Goal: Transaction & Acquisition: Book appointment/travel/reservation

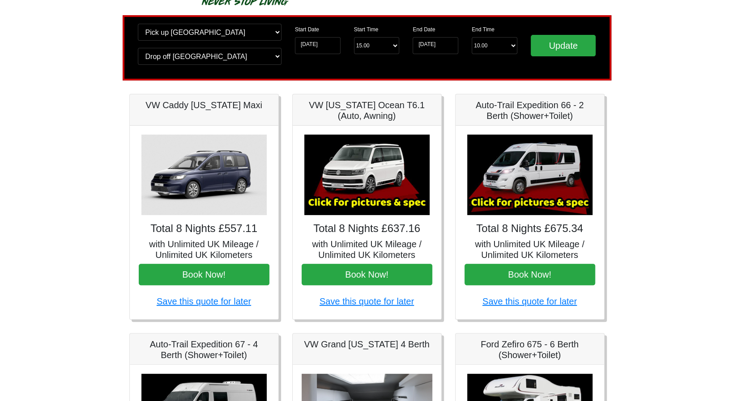
scroll to position [54, 0]
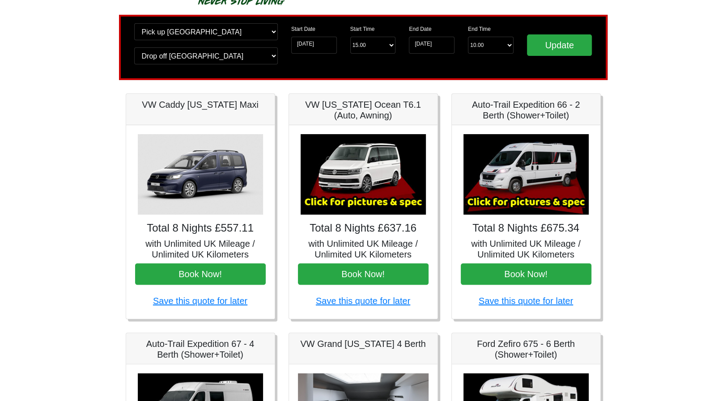
click at [535, 159] on img at bounding box center [526, 174] width 125 height 81
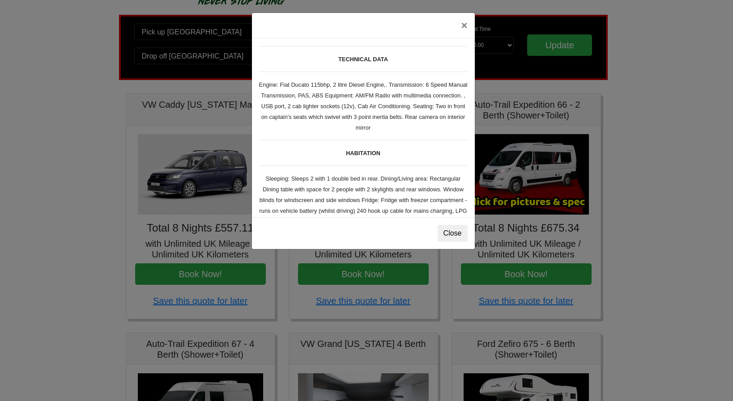
scroll to position [21, 0]
click at [463, 27] on button "×" at bounding box center [464, 25] width 21 height 25
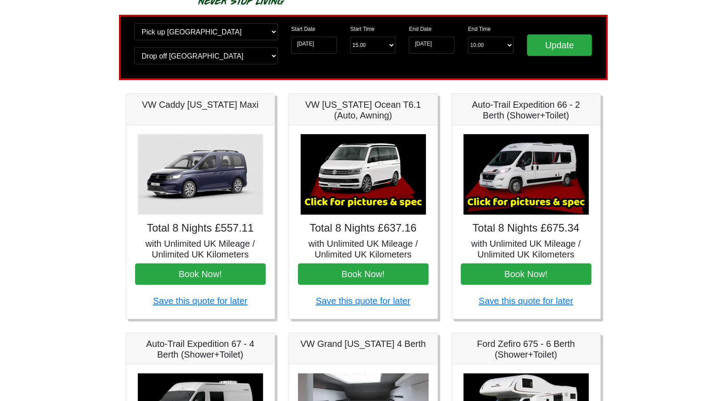
click at [516, 198] on img at bounding box center [526, 174] width 125 height 81
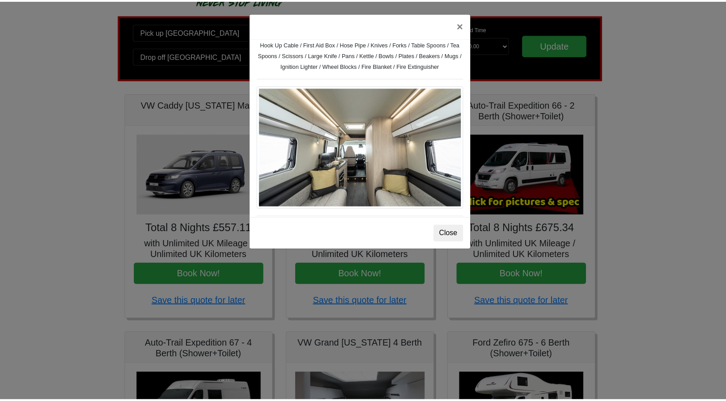
scroll to position [400, 0]
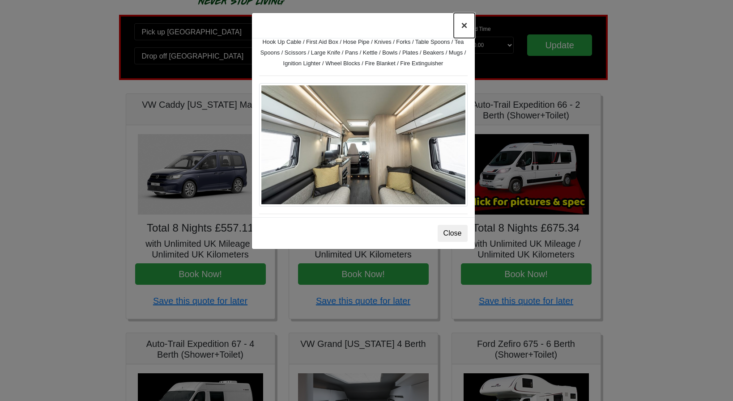
click at [464, 30] on button "×" at bounding box center [464, 25] width 21 height 25
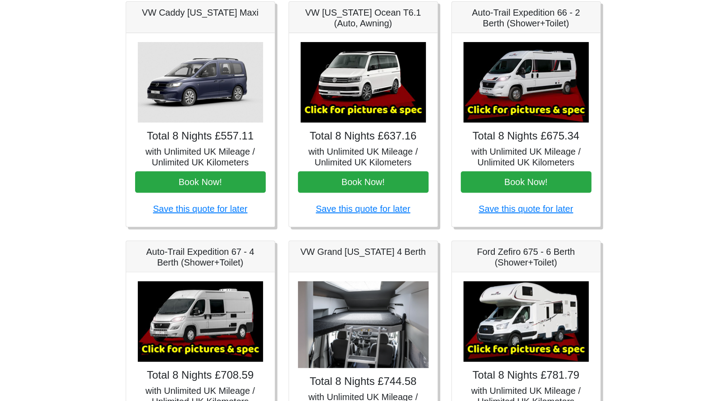
scroll to position [145, 0]
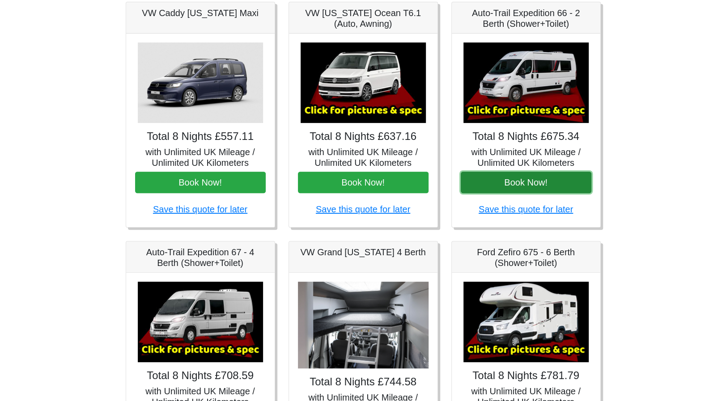
click at [552, 185] on button "Book Now!" at bounding box center [526, 182] width 131 height 21
